Goal: Task Accomplishment & Management: Manage account settings

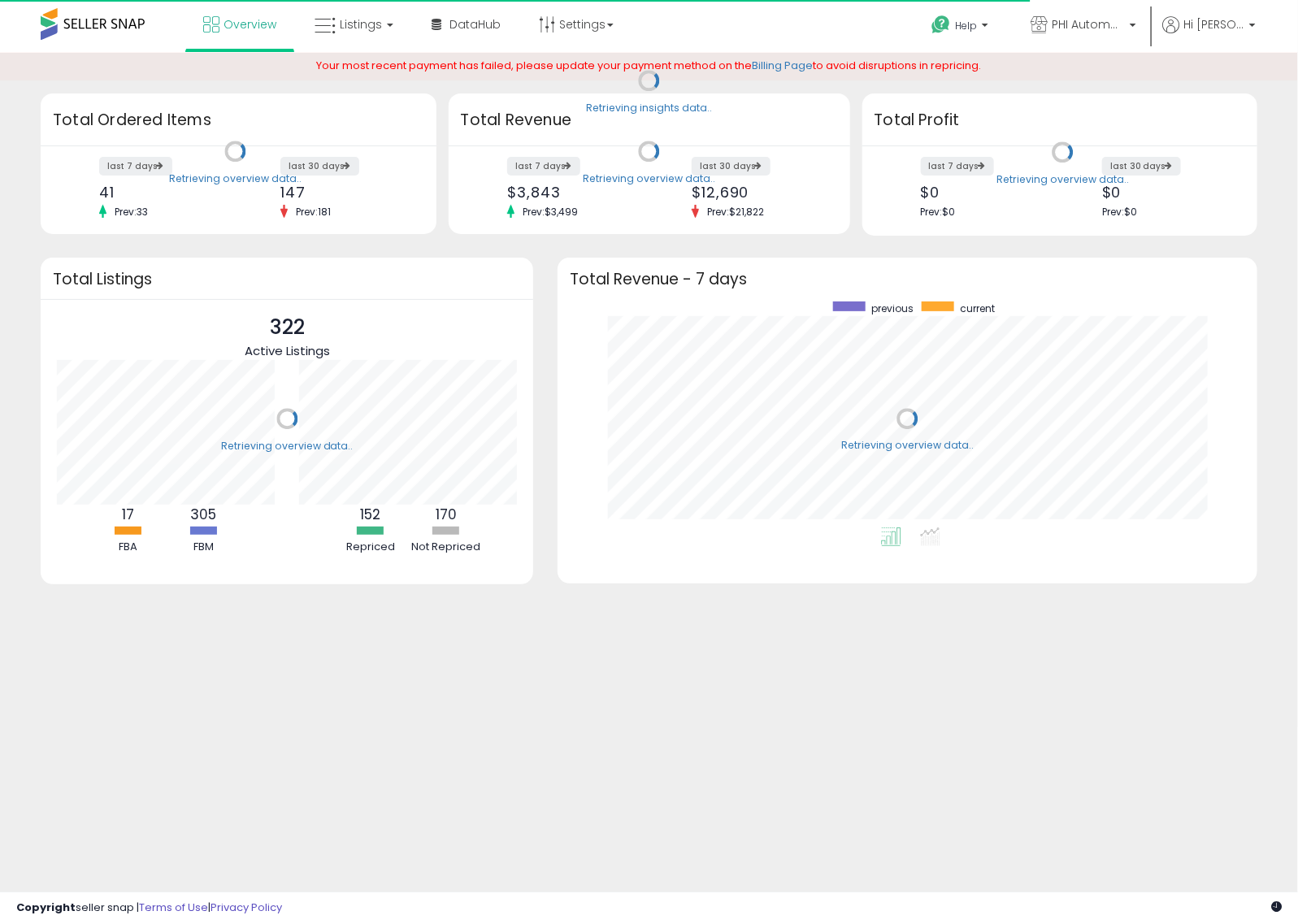
scroll to position [225, 668]
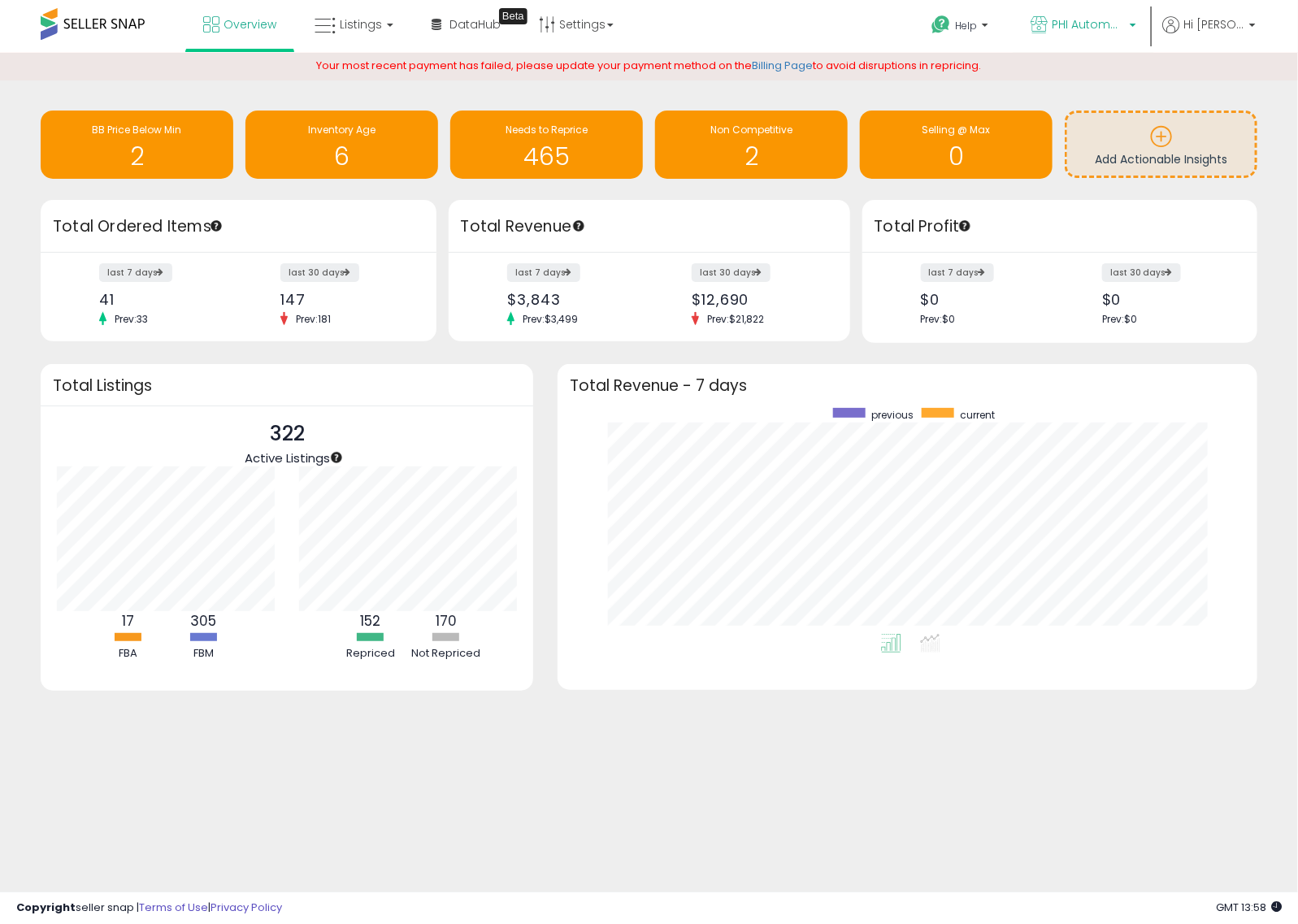
click at [1097, 8] on link "PHI Automotive Group" at bounding box center [1083, 27] width 130 height 53
click at [1238, 391] on h3 "Total Revenue - 7 days" at bounding box center [907, 386] width 676 height 12
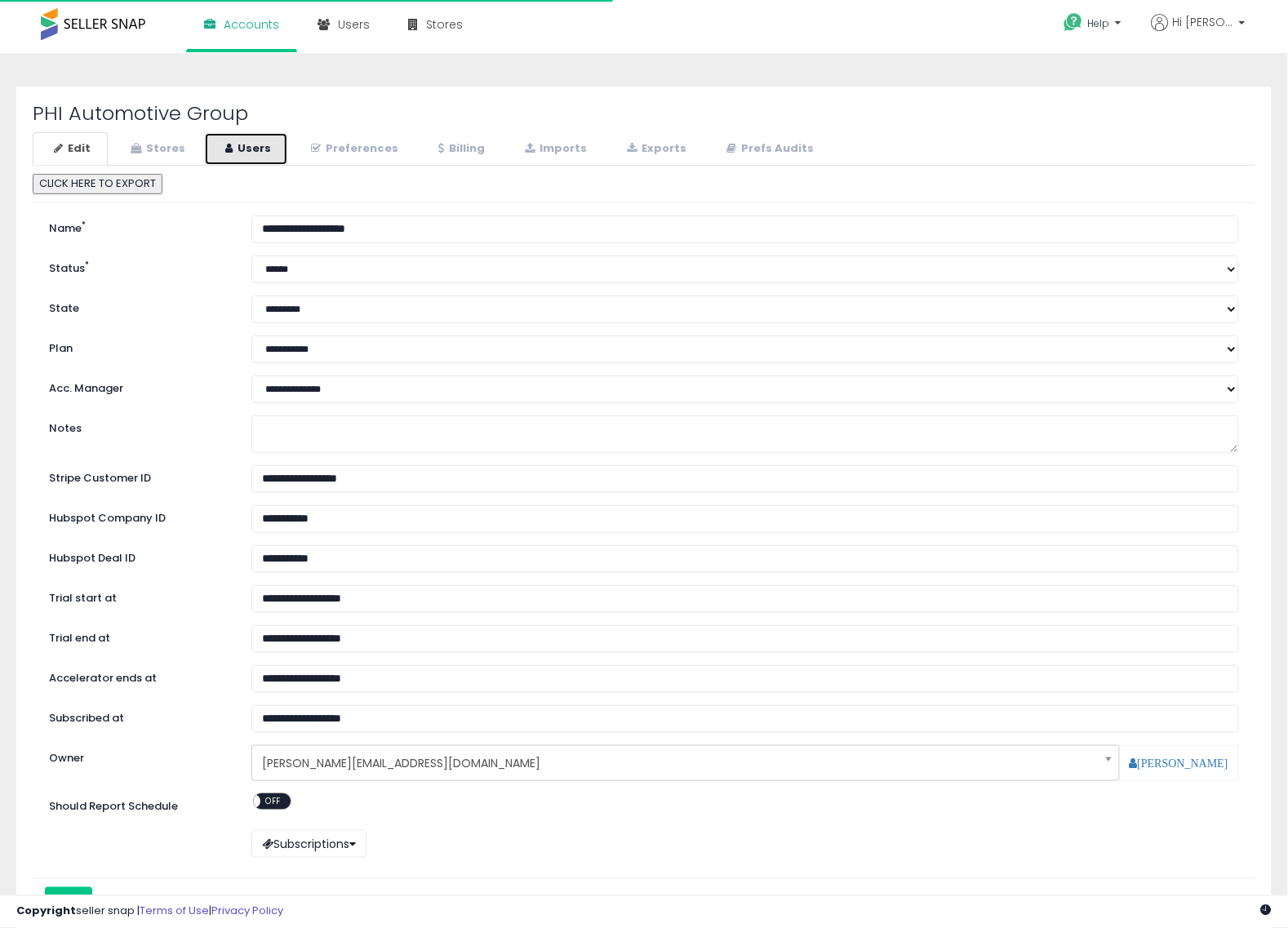
click at [261, 144] on link "Users" at bounding box center [246, 149] width 84 height 34
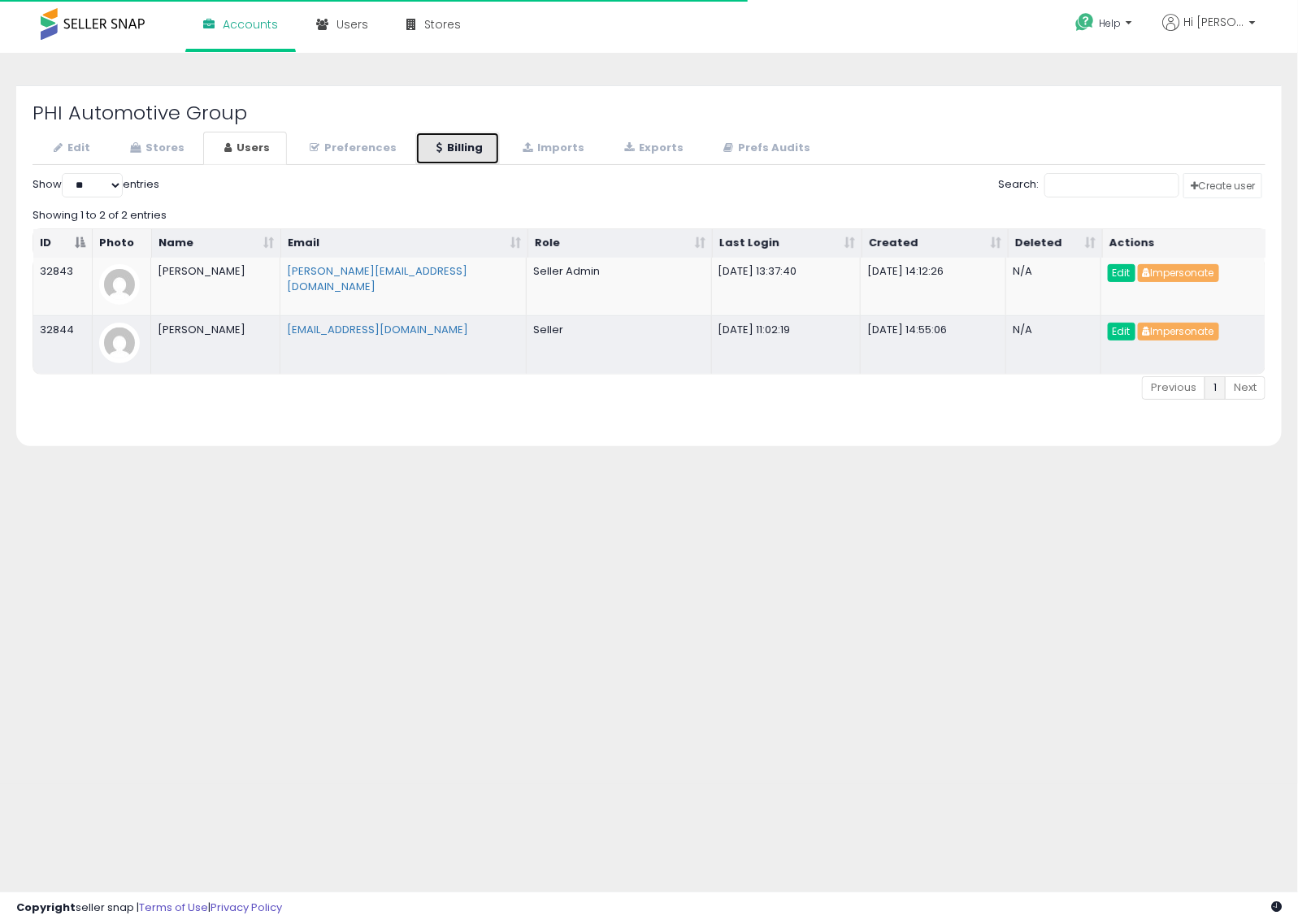
click at [479, 160] on link "Billing" at bounding box center [457, 148] width 84 height 34
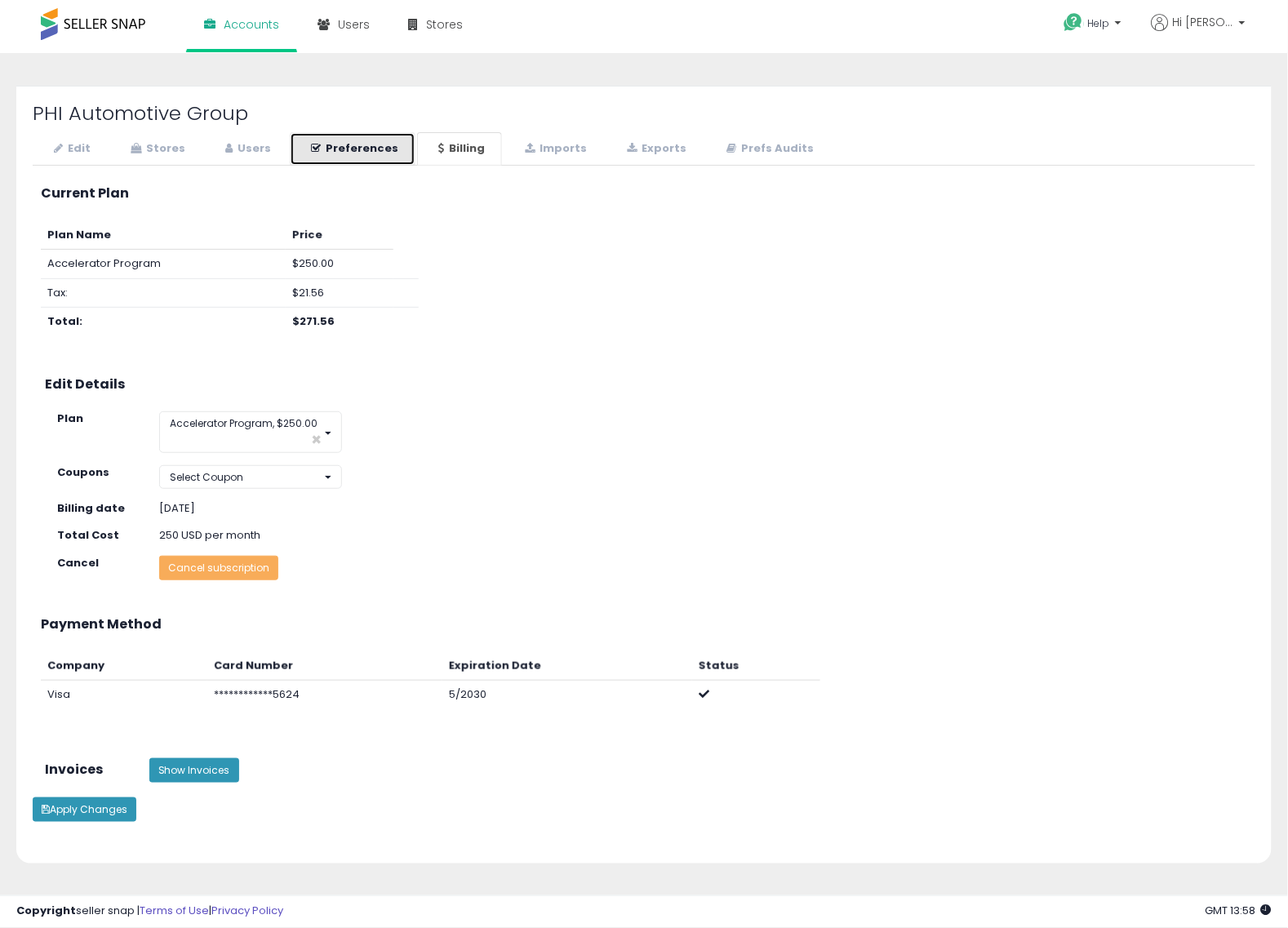
click at [347, 144] on link "Preferences" at bounding box center [352, 149] width 126 height 34
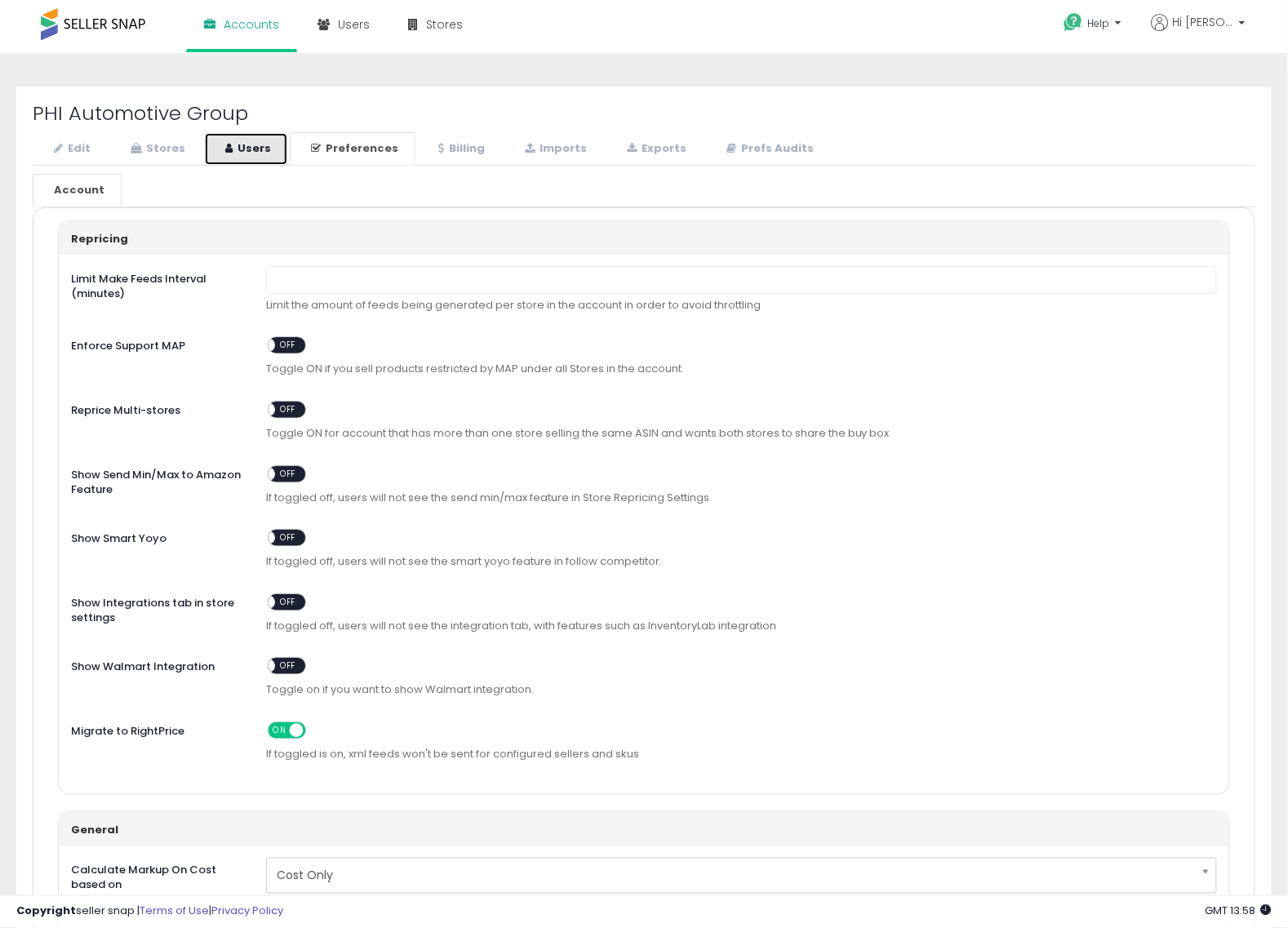
click at [242, 143] on link "Users" at bounding box center [246, 149] width 84 height 34
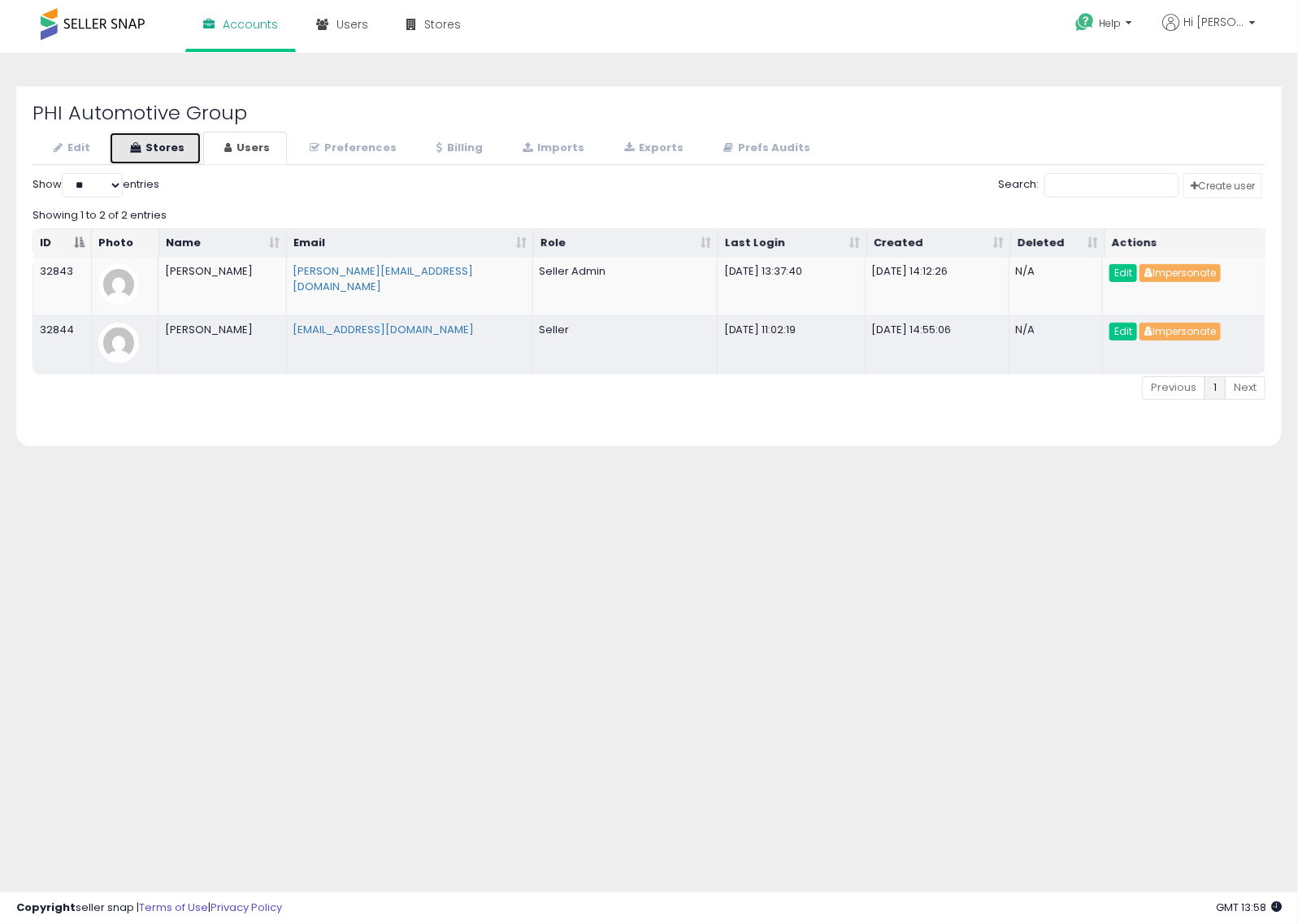
click at [153, 135] on link "Stores" at bounding box center [155, 148] width 92 height 34
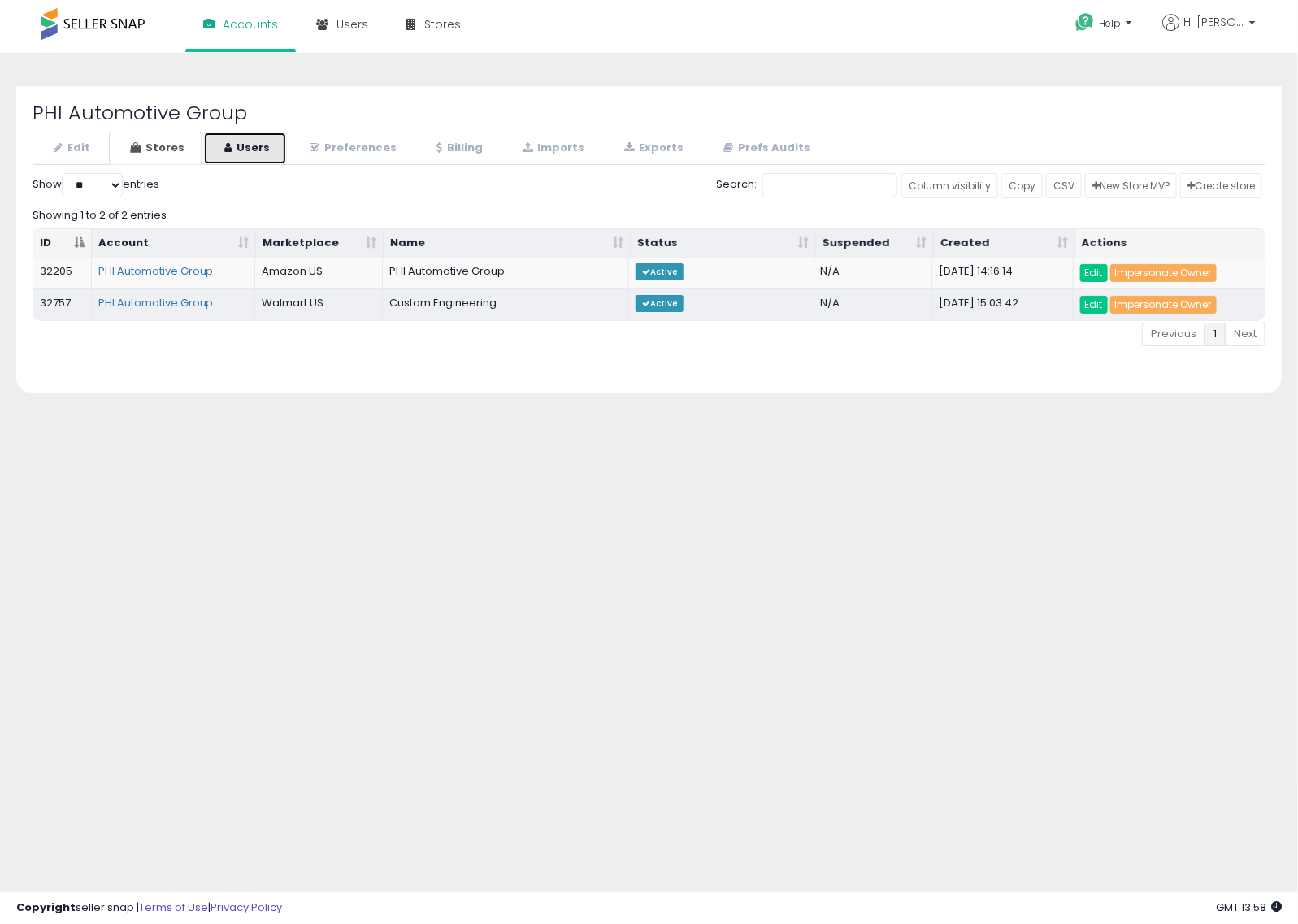
click at [268, 144] on link "Users" at bounding box center [245, 148] width 83 height 34
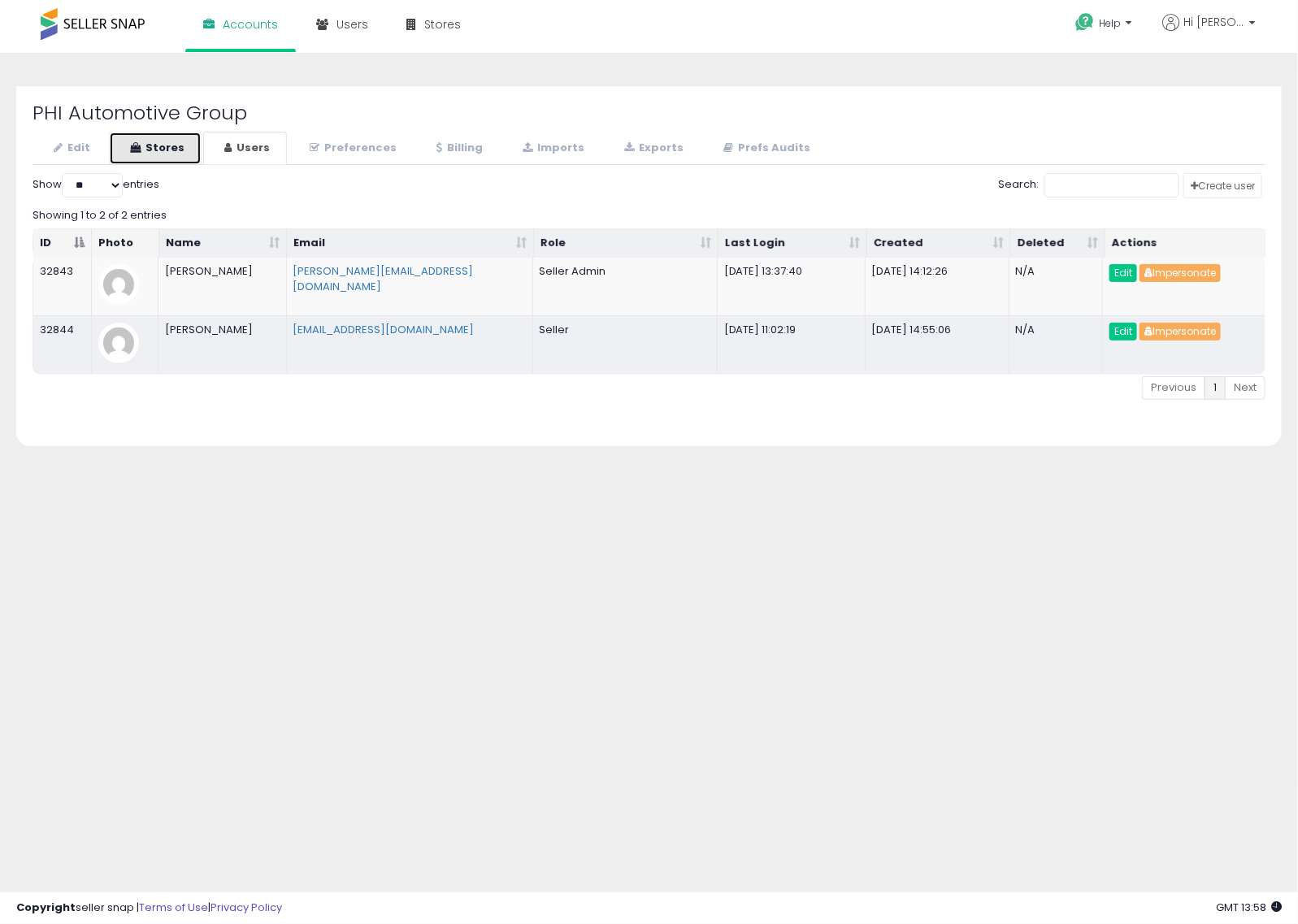
click at [170, 143] on link "Stores" at bounding box center [155, 148] width 92 height 34
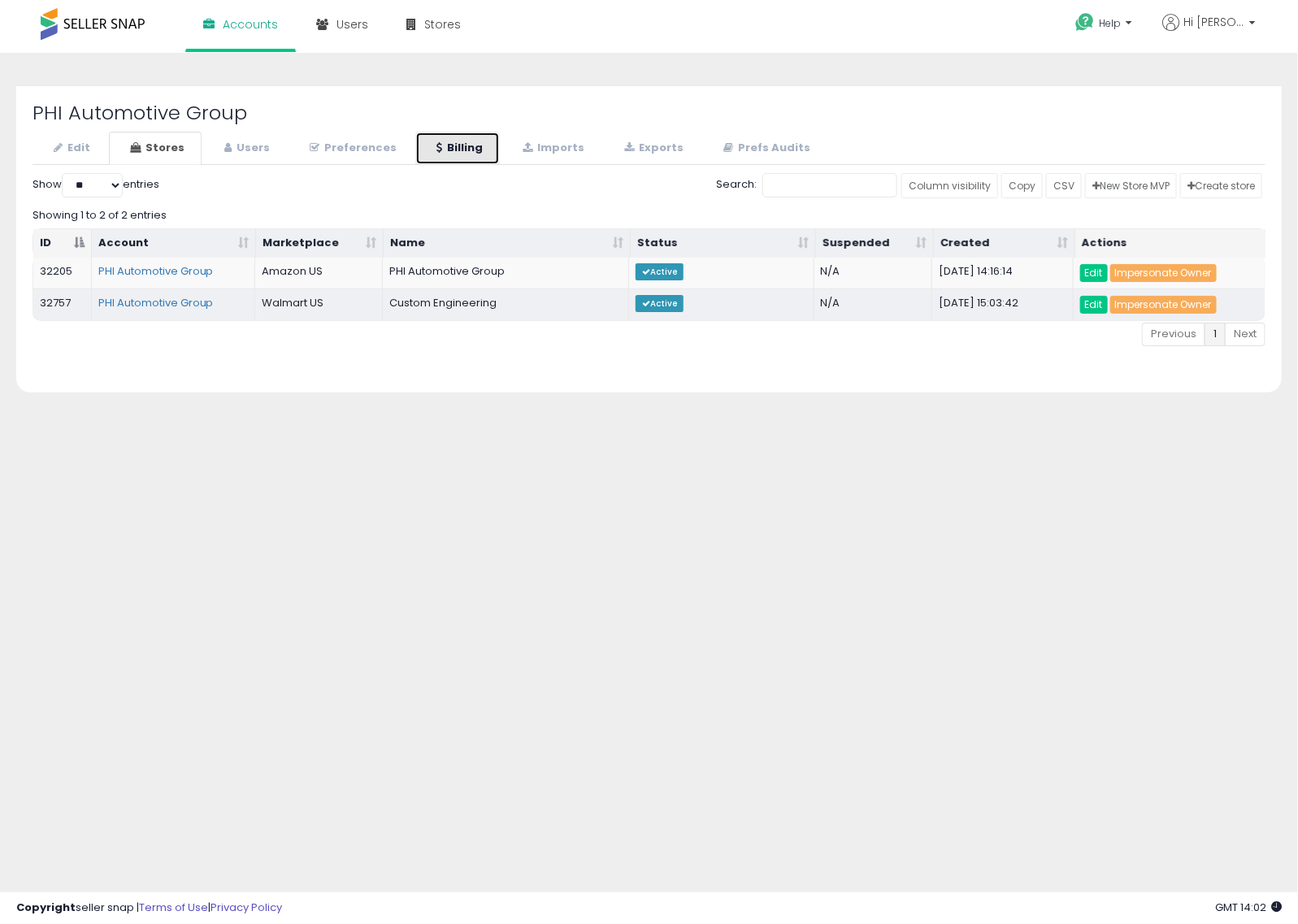
click at [438, 155] on link "Billing" at bounding box center [457, 148] width 84 height 34
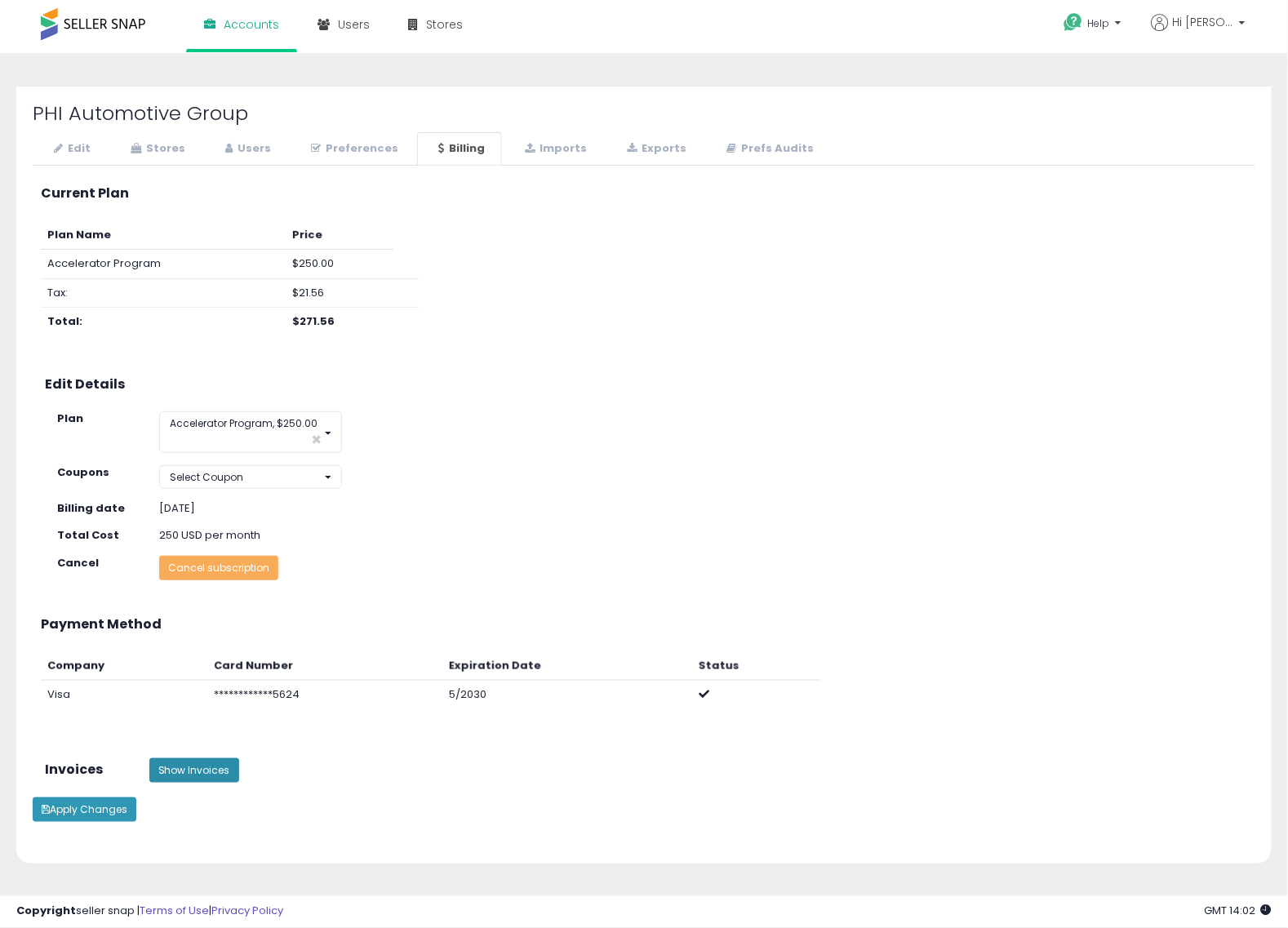
click at [217, 764] on button "Show Invoices" at bounding box center [194, 769] width 90 height 24
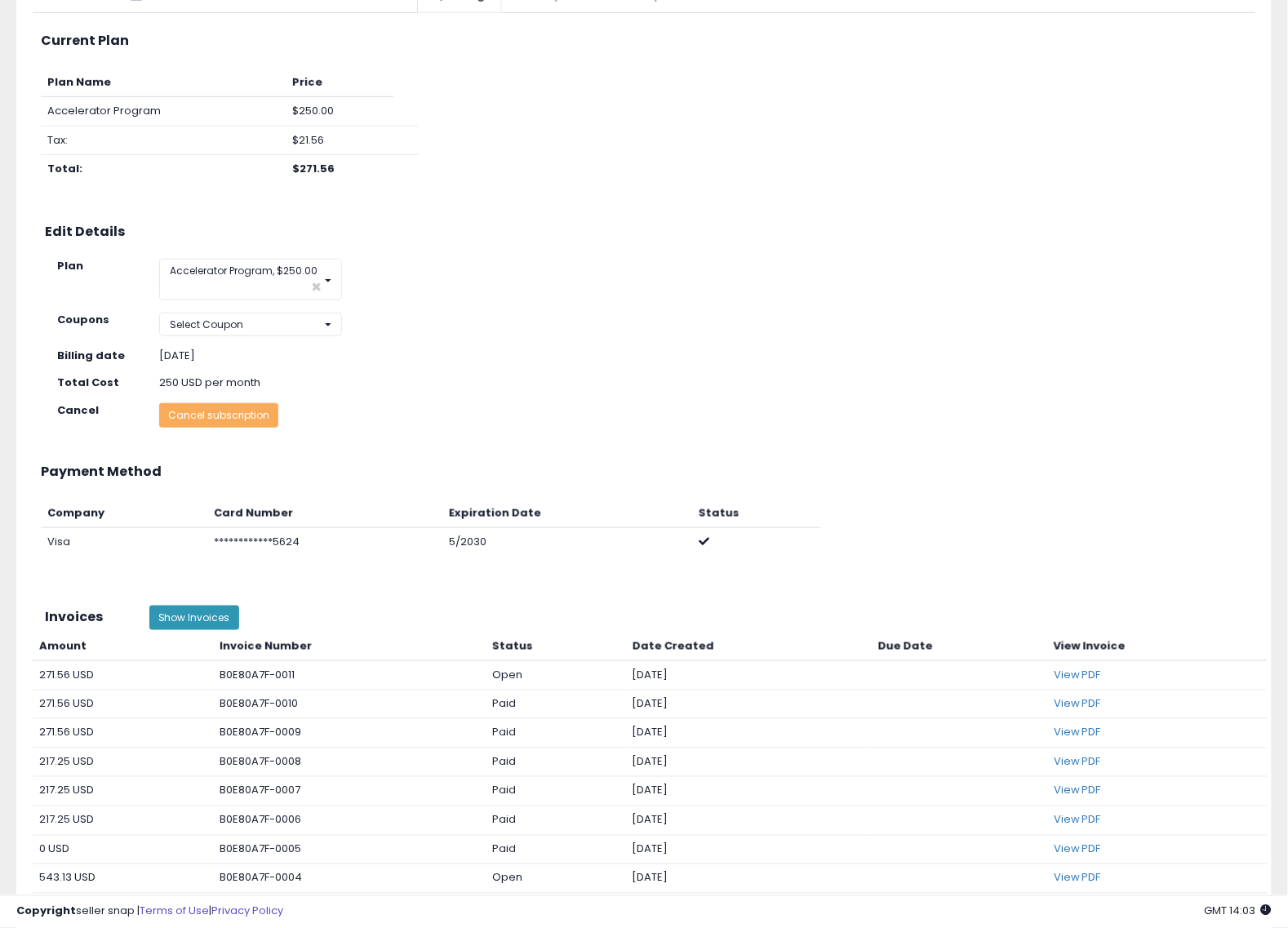
scroll to position [204, 0]
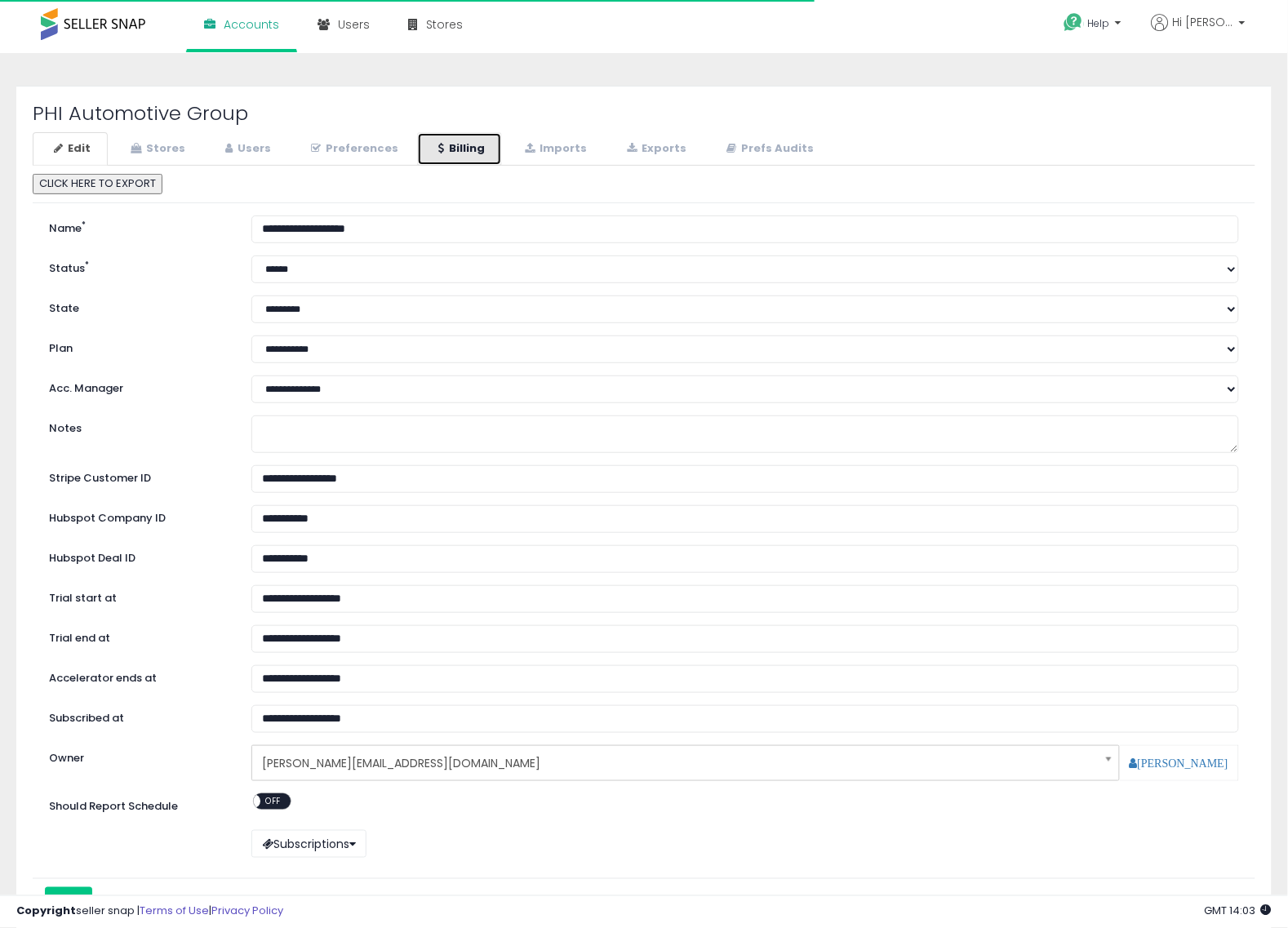
click at [476, 147] on link "Billing" at bounding box center [459, 149] width 85 height 34
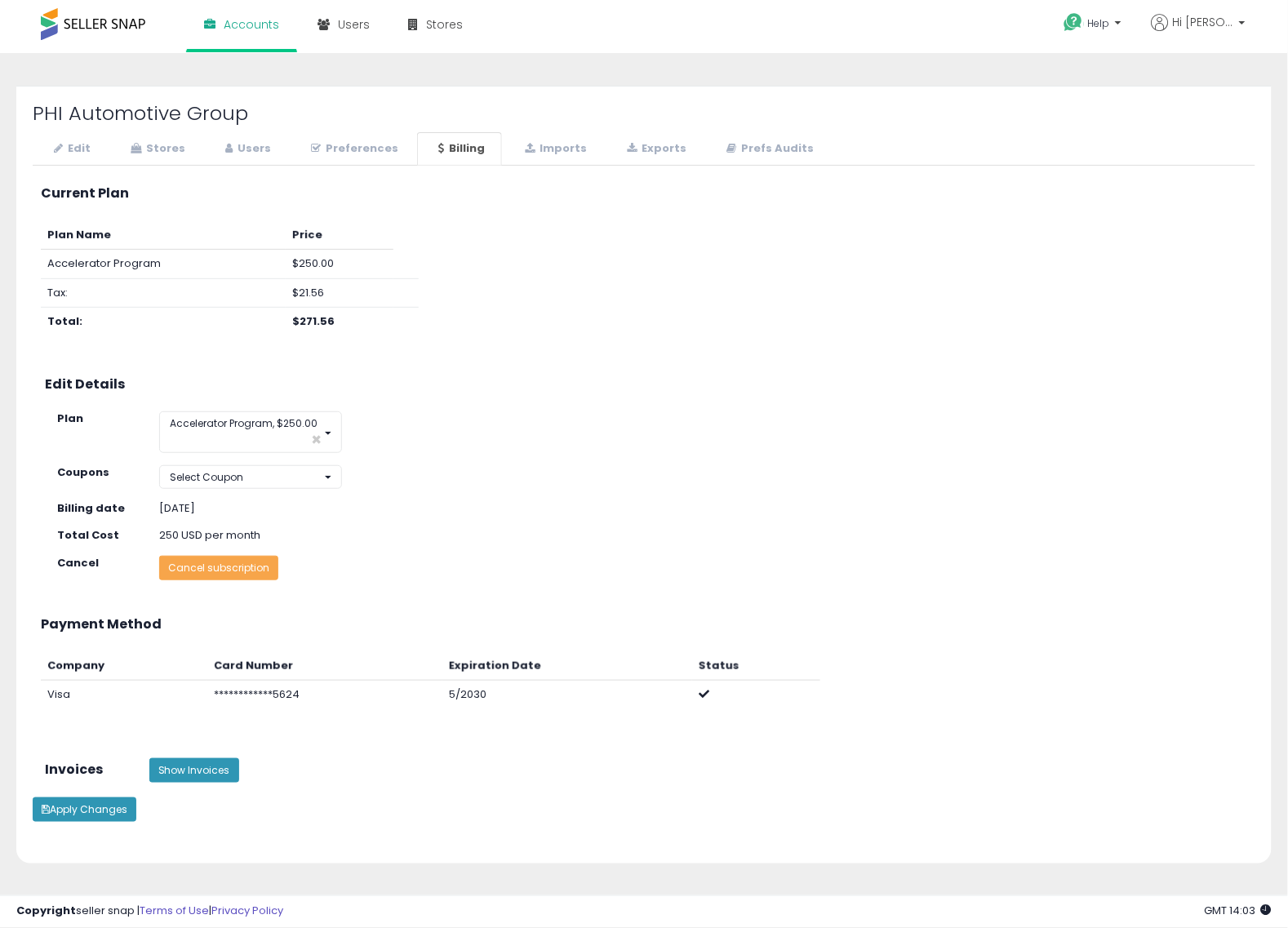
click at [234, 575] on button "Cancel subscription" at bounding box center [219, 567] width 119 height 24
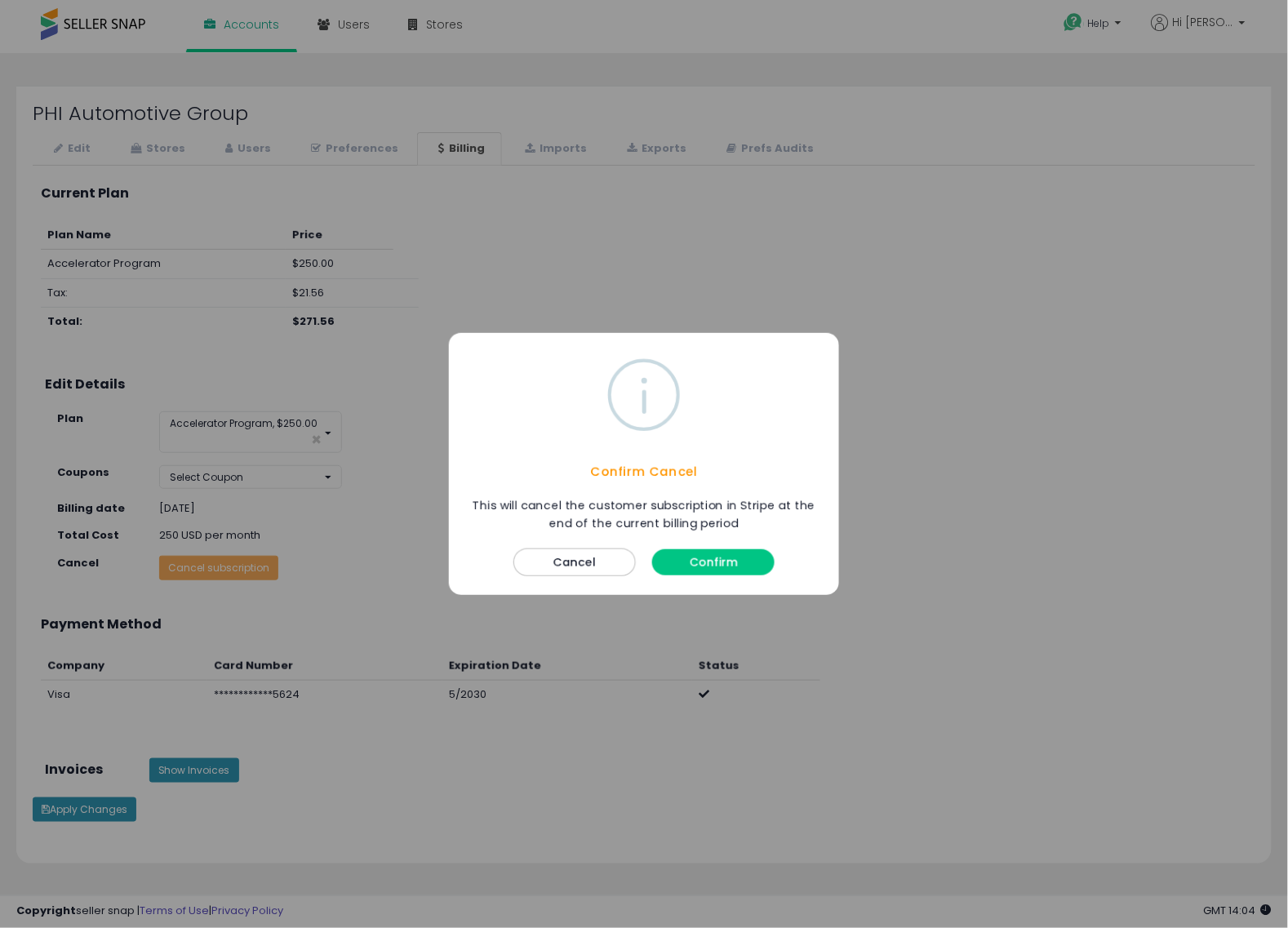
click at [701, 562] on button "Confirm" at bounding box center [712, 562] width 122 height 26
